Goal: Information Seeking & Learning: Learn about a topic

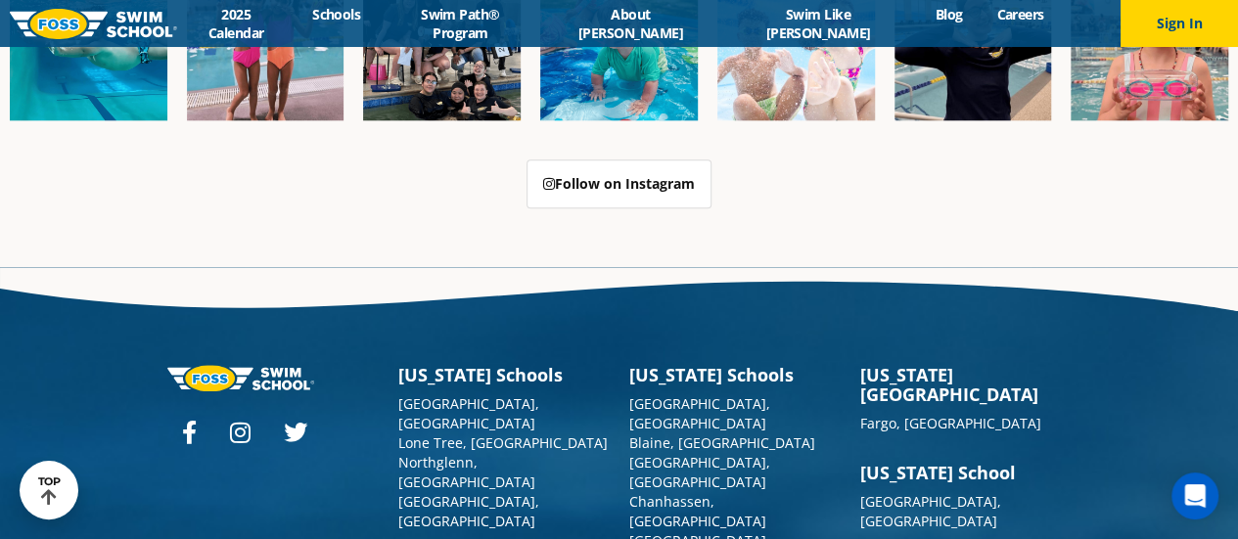
scroll to position [4730, 0]
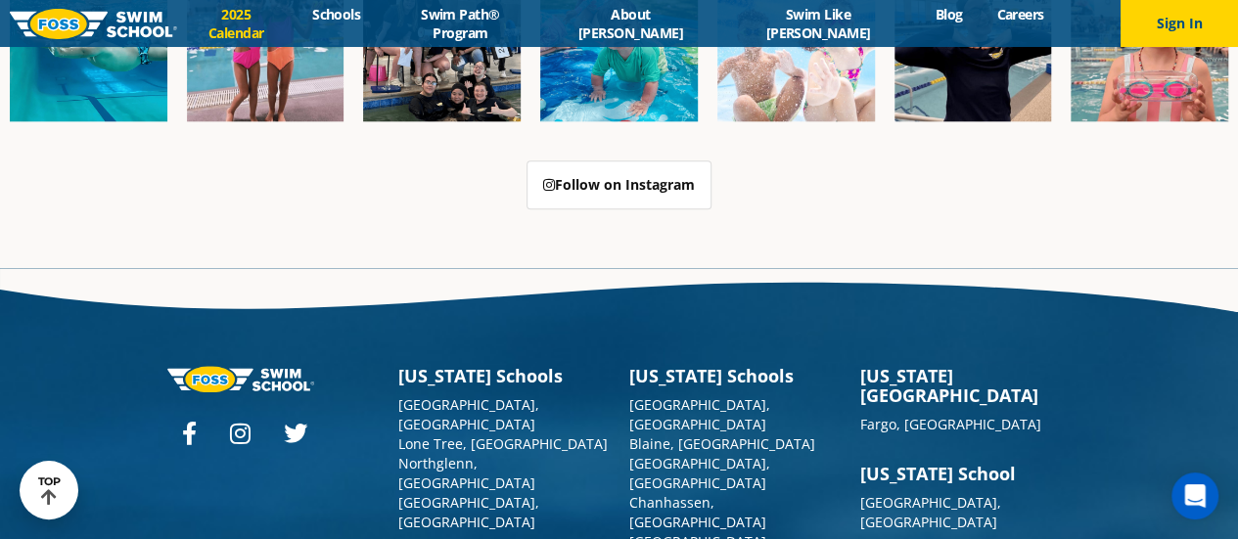
click at [296, 27] on link "2025 Calendar" at bounding box center [236, 23] width 118 height 37
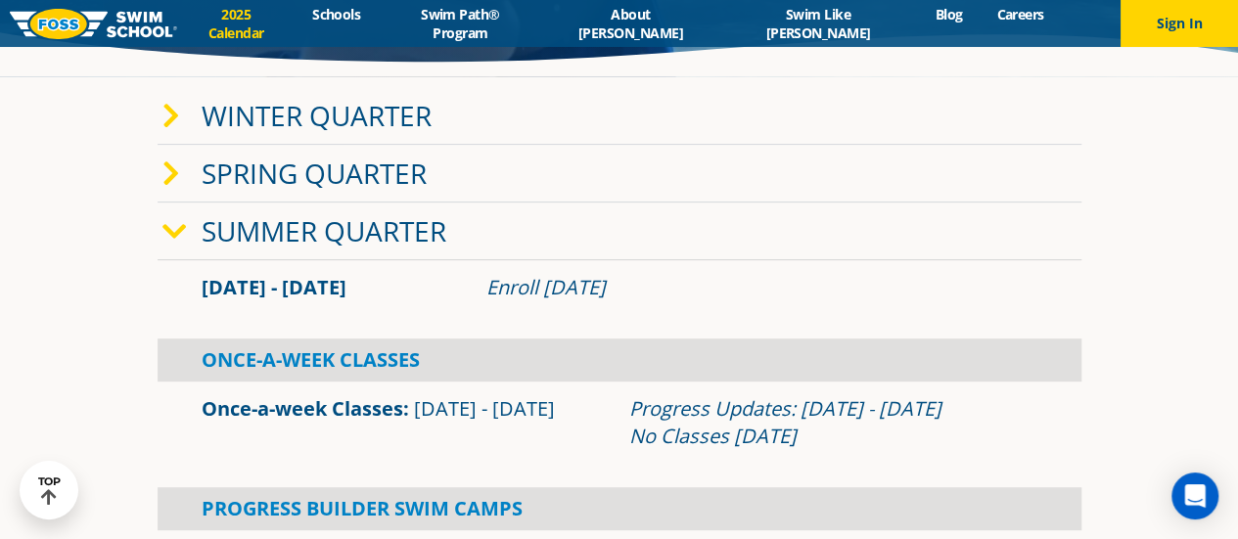
scroll to position [297, 0]
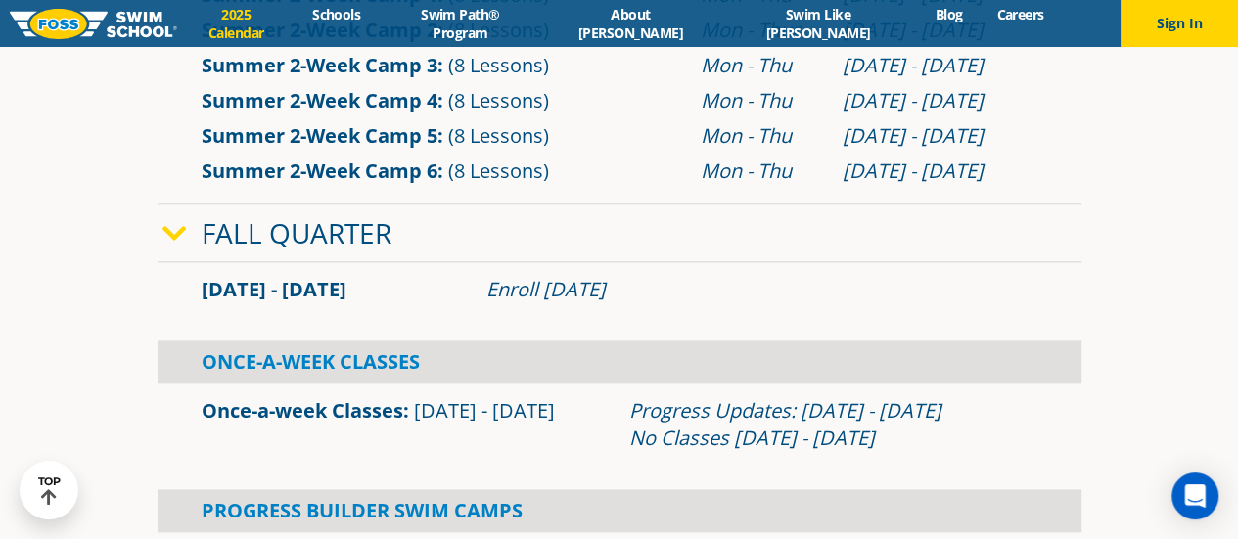
scroll to position [993, 0]
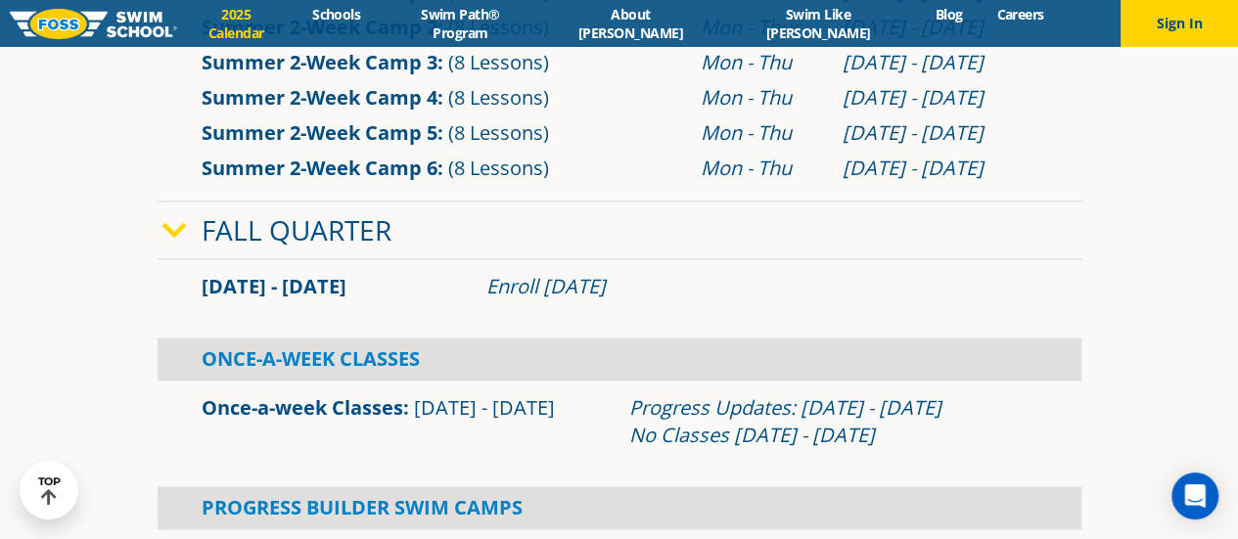
click at [717, 310] on div "Sep 2 - Dec 22 Enroll July 29, 2025" at bounding box center [620, 286] width 924 height 55
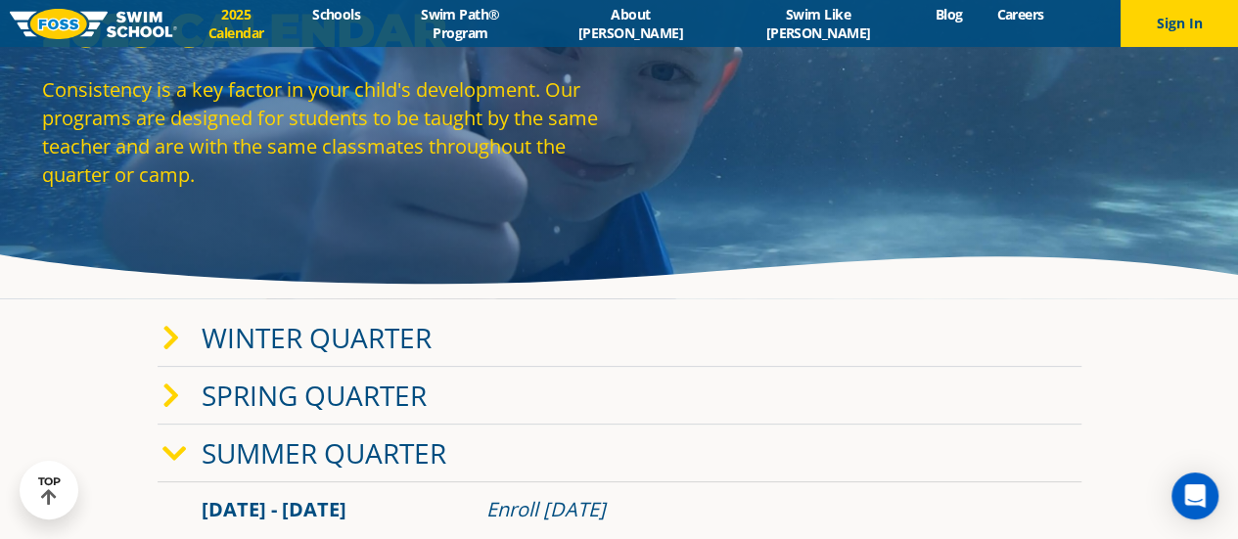
scroll to position [0, 0]
